Goal: Check status: Check status

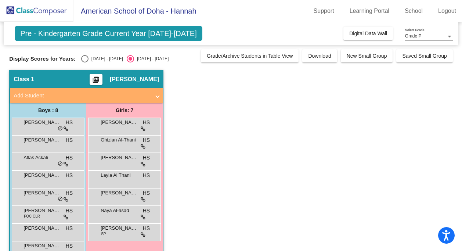
scroll to position [19, 0]
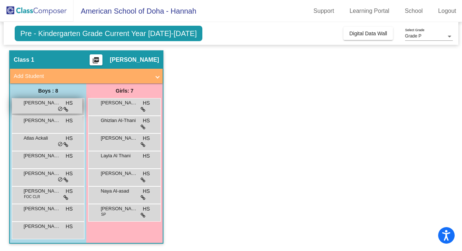
click at [50, 106] on span "[PERSON_NAME]" at bounding box center [42, 102] width 37 height 7
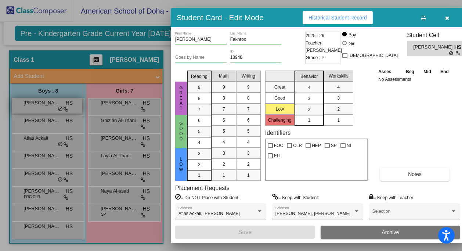
scroll to position [0, 0]
click at [38, 146] on div at bounding box center [231, 125] width 462 height 251
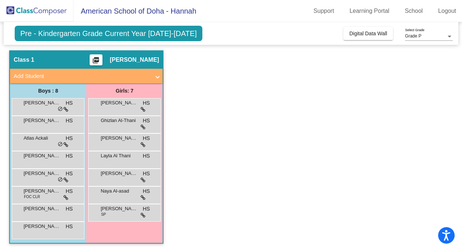
click at [38, 146] on div "Atlas Ackali HS lock do_not_disturb_alt" at bounding box center [47, 141] width 70 height 15
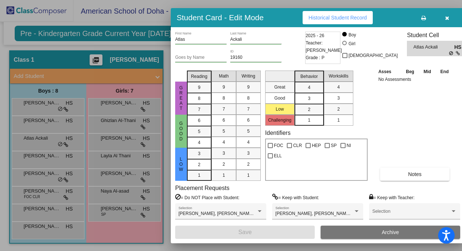
click at [37, 191] on div at bounding box center [231, 125] width 462 height 251
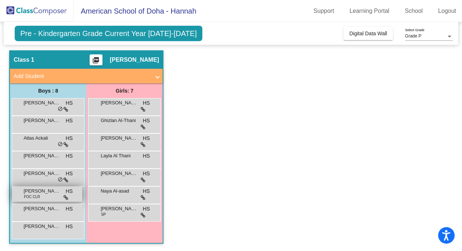
click at [46, 194] on span "[PERSON_NAME]" at bounding box center [42, 190] width 37 height 7
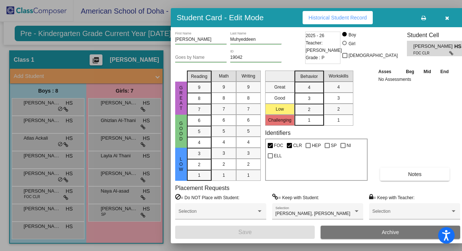
click at [42, 219] on div at bounding box center [231, 125] width 462 height 251
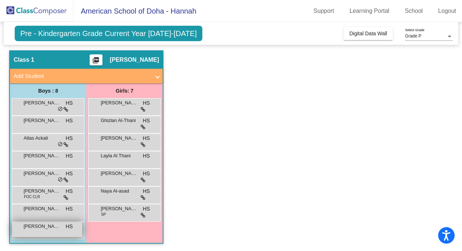
click at [25, 233] on div "[PERSON_NAME] HS lock do_not_disturb_alt" at bounding box center [47, 229] width 70 height 15
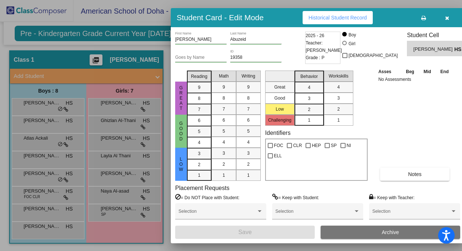
click at [114, 199] on div at bounding box center [231, 125] width 462 height 251
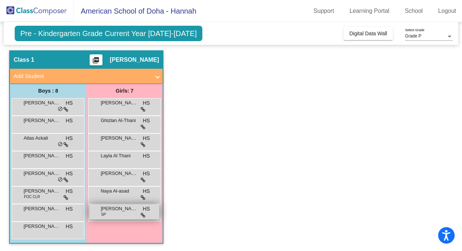
click at [114, 211] on span "[PERSON_NAME]" at bounding box center [119, 208] width 37 height 7
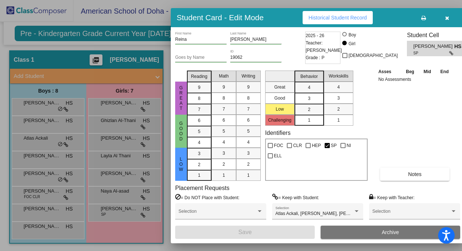
click at [111, 162] on div at bounding box center [231, 125] width 462 height 251
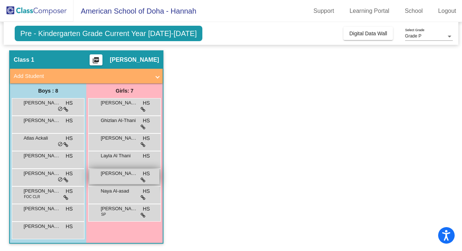
click at [111, 176] on span "[PERSON_NAME]" at bounding box center [119, 173] width 37 height 7
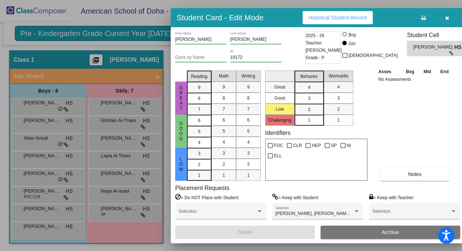
click at [109, 195] on div at bounding box center [231, 125] width 462 height 251
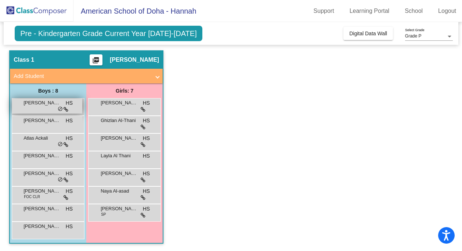
click at [43, 105] on span "[PERSON_NAME]" at bounding box center [42, 102] width 37 height 7
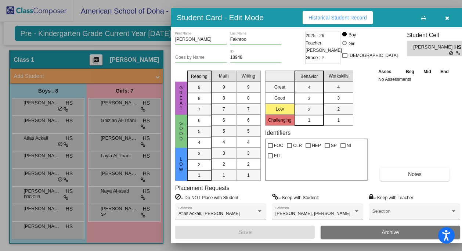
click at [36, 126] on div at bounding box center [231, 125] width 462 height 251
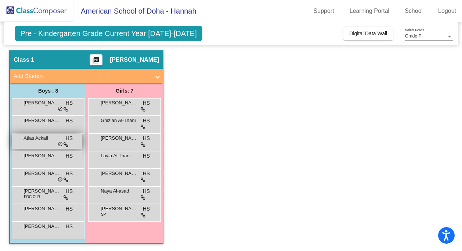
click at [35, 143] on div "Atlas Ackali HS lock do_not_disturb_alt" at bounding box center [47, 141] width 70 height 15
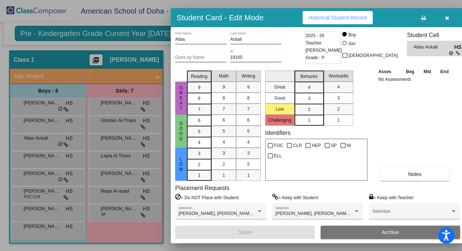
click at [47, 199] on div at bounding box center [231, 125] width 462 height 251
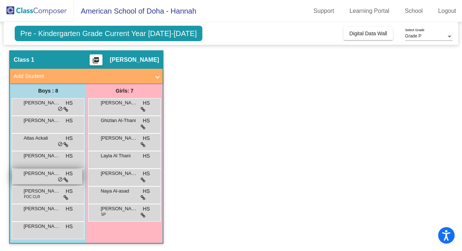
click at [46, 180] on div "[PERSON_NAME] HS lock do_not_disturb_alt" at bounding box center [47, 176] width 70 height 15
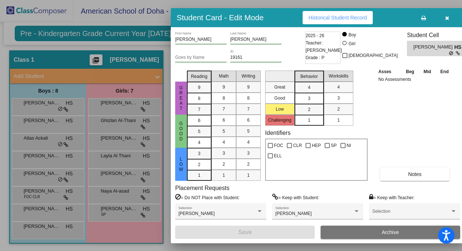
click at [22, 197] on div at bounding box center [231, 125] width 462 height 251
